Goal: Task Accomplishment & Management: Use online tool/utility

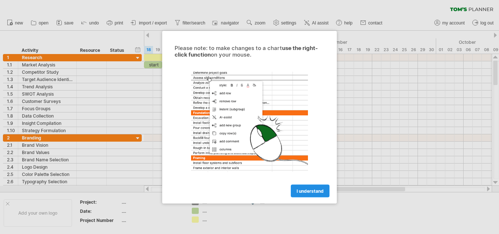
click at [312, 189] on span "I understand" at bounding box center [309, 190] width 27 height 5
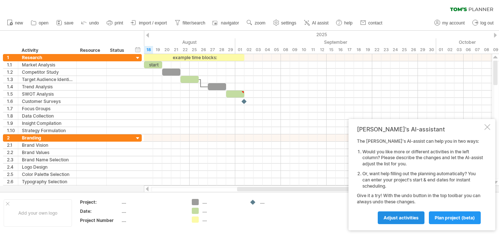
click at [408, 218] on span "Adjust activities" at bounding box center [400, 217] width 35 height 5
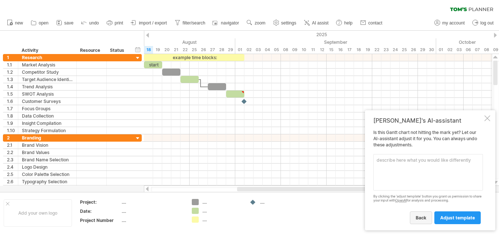
click at [419, 216] on span "back" at bounding box center [420, 217] width 11 height 5
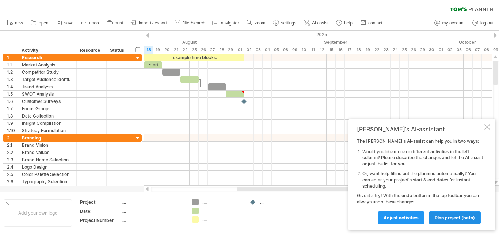
click at [439, 215] on span "plan project (beta)" at bounding box center [454, 217] width 40 height 5
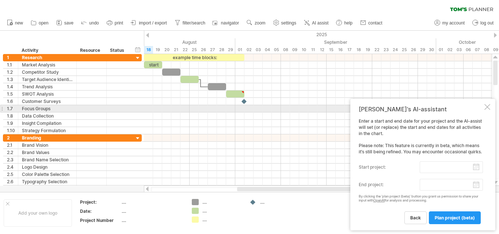
click at [486, 107] on div at bounding box center [487, 107] width 6 height 6
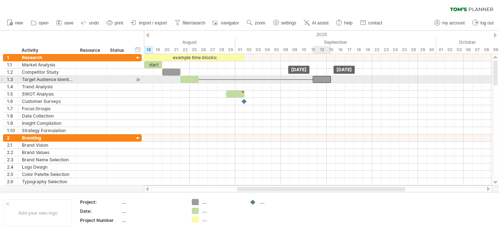
drag, startPoint x: 218, startPoint y: 85, endPoint x: 321, endPoint y: 77, distance: 103.9
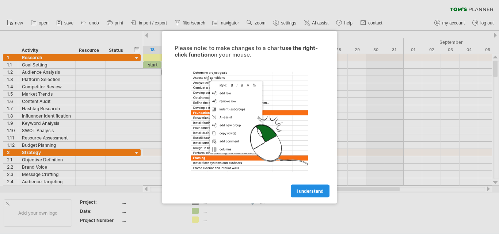
click at [320, 191] on span "I understand" at bounding box center [309, 190] width 27 height 5
